Goal: Task Accomplishment & Management: Complete application form

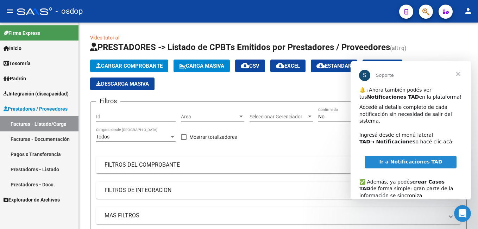
click at [459, 75] on span "Cerrar" at bounding box center [458, 73] width 25 height 25
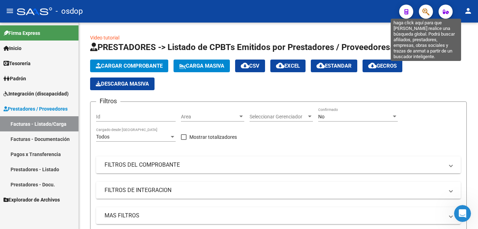
click at [425, 10] on icon "button" at bounding box center [425, 12] width 7 height 8
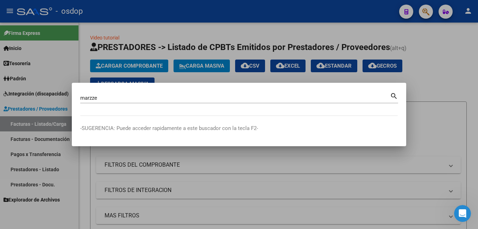
click at [390, 94] on div "marzze Buscar (apellido, dni, cuil, [PERSON_NAME], cuit, obra social)" at bounding box center [235, 98] width 310 height 11
click at [393, 97] on mat-icon "search" at bounding box center [394, 95] width 8 height 8
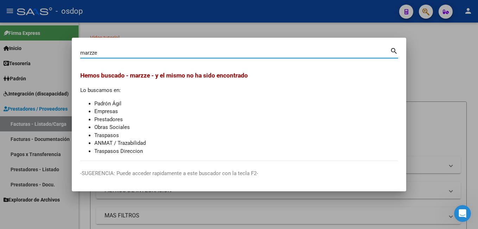
click at [91, 54] on input "marzze" at bounding box center [235, 53] width 310 height 6
type input "marzet"
click at [392, 50] on mat-icon "search" at bounding box center [394, 50] width 8 height 8
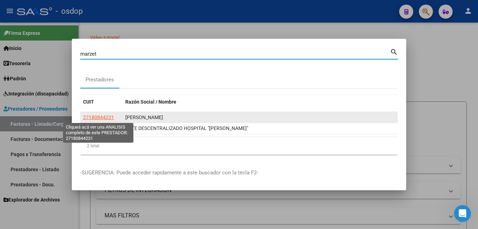
click at [89, 116] on span "27180844231" at bounding box center [98, 117] width 31 height 6
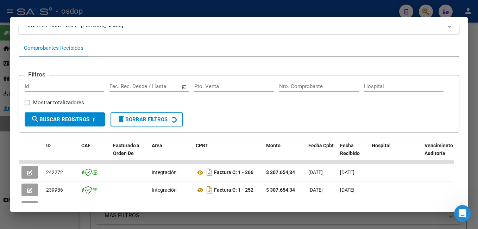
scroll to position [111, 0]
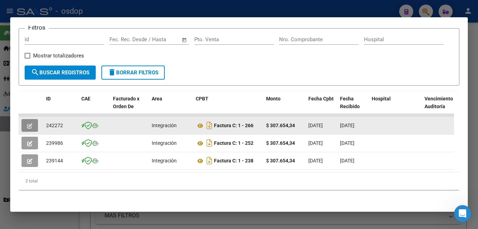
click at [28, 123] on icon "button" at bounding box center [29, 125] width 5 height 5
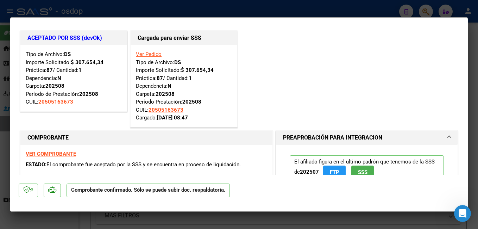
scroll to position [0, 0]
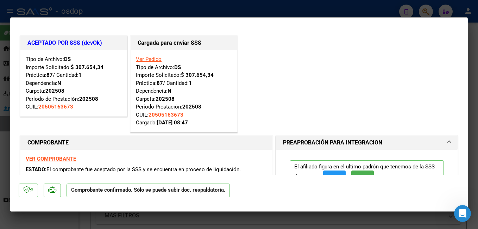
click at [261, 8] on div at bounding box center [239, 114] width 478 height 229
type input "$ 0,00"
